Goal: Find contact information: Find contact information

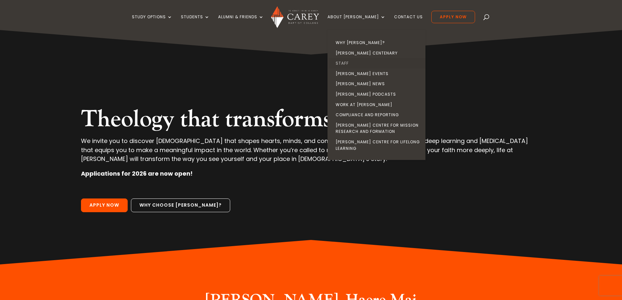
click at [354, 62] on link "Staff" at bounding box center [378, 63] width 98 height 10
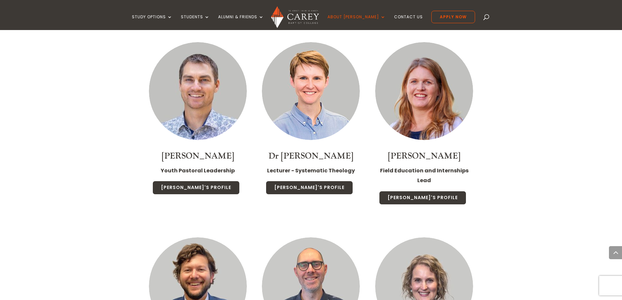
scroll to position [1404, 0]
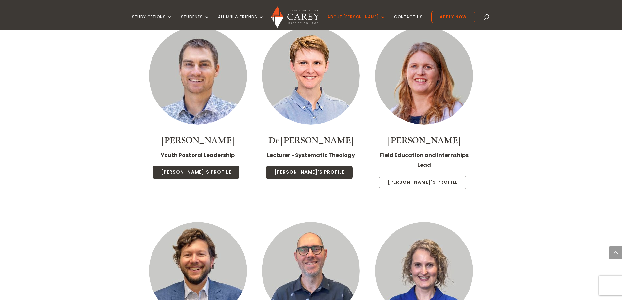
click at [410, 176] on link "[PERSON_NAME]'s Profile" at bounding box center [422, 183] width 87 height 14
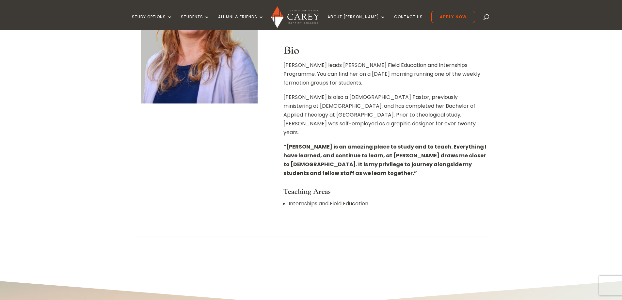
scroll to position [163, 0]
